Goal: Communication & Community: Connect with others

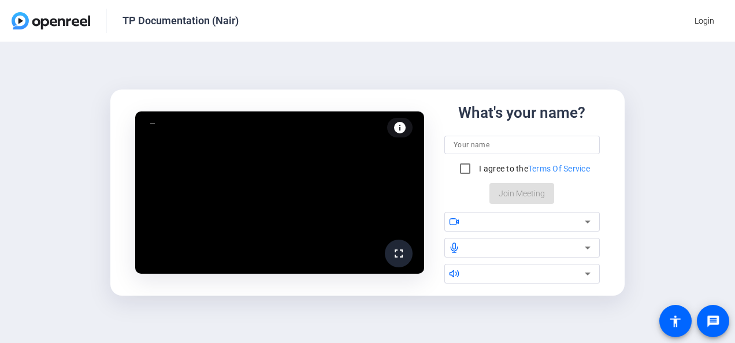
click at [493, 144] on input at bounding box center [522, 145] width 137 height 14
type input "[PERSON_NAME]"
click at [462, 171] on input "I agree to the Terms Of Service" at bounding box center [465, 168] width 23 height 23
checkbox input "true"
click at [589, 224] on icon at bounding box center [588, 222] width 14 height 14
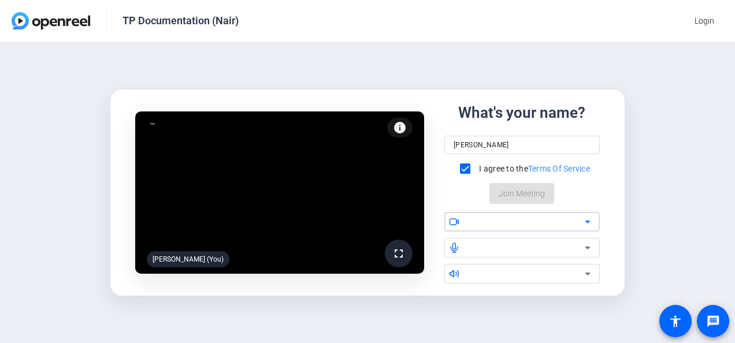
click at [586, 223] on icon at bounding box center [588, 222] width 14 height 14
click at [504, 217] on div at bounding box center [526, 222] width 117 height 14
click at [482, 251] on div at bounding box center [526, 248] width 117 height 14
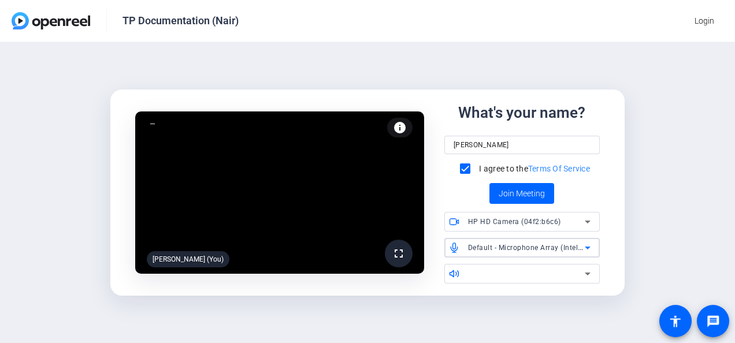
click at [503, 219] on span "HP HD Camera (04f2:b6c6)" at bounding box center [514, 222] width 93 height 8
click at [588, 219] on div at bounding box center [367, 171] width 735 height 343
click at [586, 274] on icon at bounding box center [588, 274] width 6 height 3
click at [467, 143] on input "[PERSON_NAME]" at bounding box center [522, 145] width 137 height 14
click at [503, 137] on div "Divya" at bounding box center [522, 145] width 137 height 18
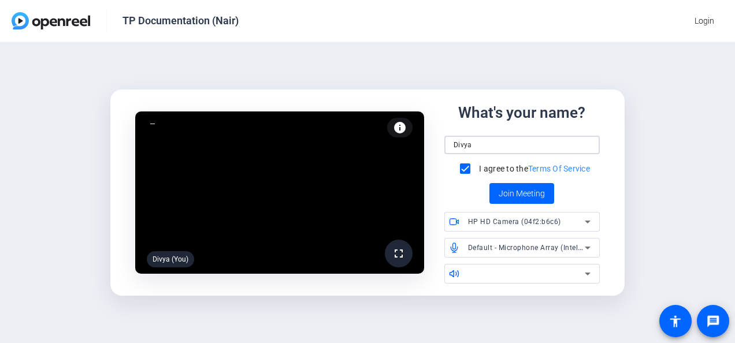
click at [501, 148] on input "Divya" at bounding box center [522, 145] width 137 height 14
type input "[PERSON_NAME]"
click at [514, 197] on span "Join Meeting" at bounding box center [522, 194] width 46 height 12
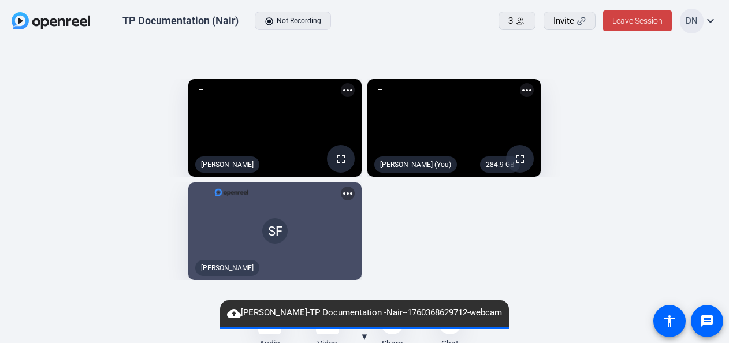
click at [648, 250] on div "fullscreen [PERSON_NAME] 284.9 GB fullscreen [PERSON_NAME] (You) more_horiz SF …" at bounding box center [365, 179] width 706 height 213
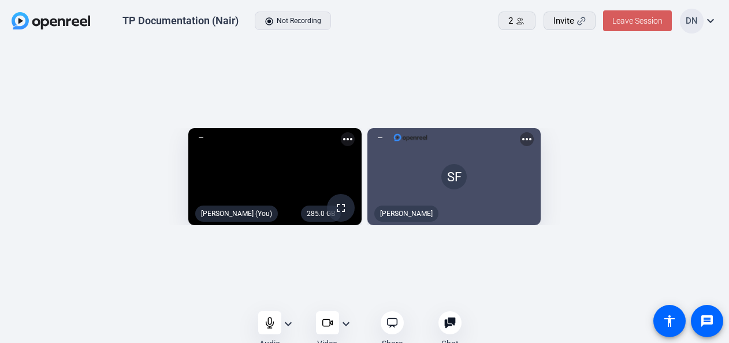
click at [640, 22] on span "Leave Session" at bounding box center [638, 20] width 50 height 9
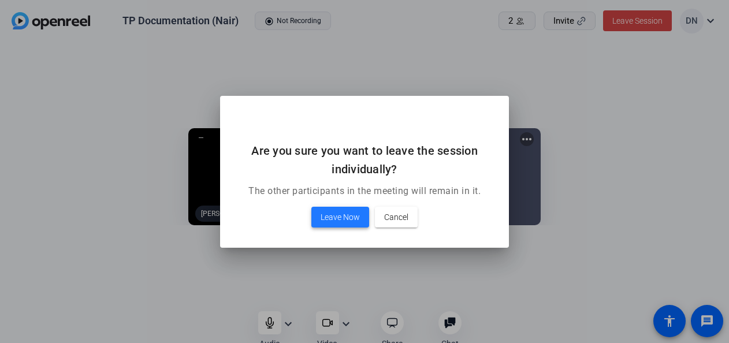
click at [343, 221] on span "Leave Now" at bounding box center [340, 217] width 39 height 14
